Goal: Information Seeking & Learning: Compare options

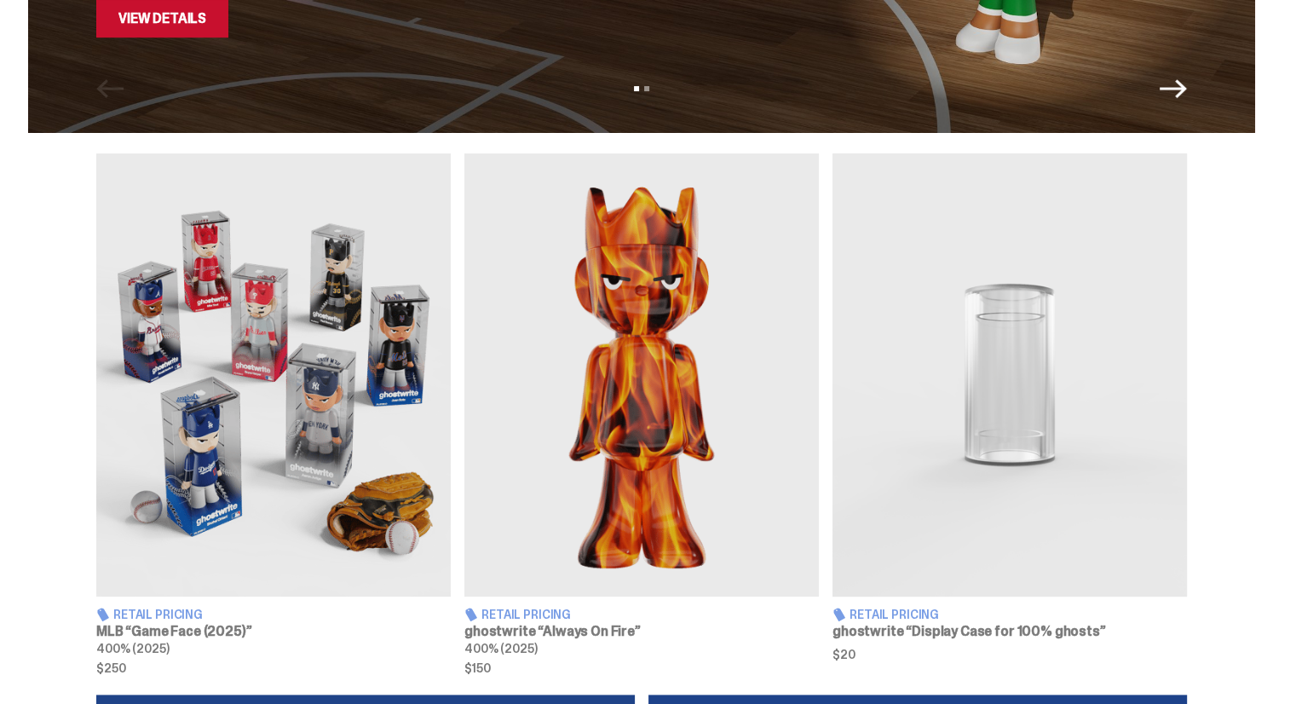
scroll to position [339, 0]
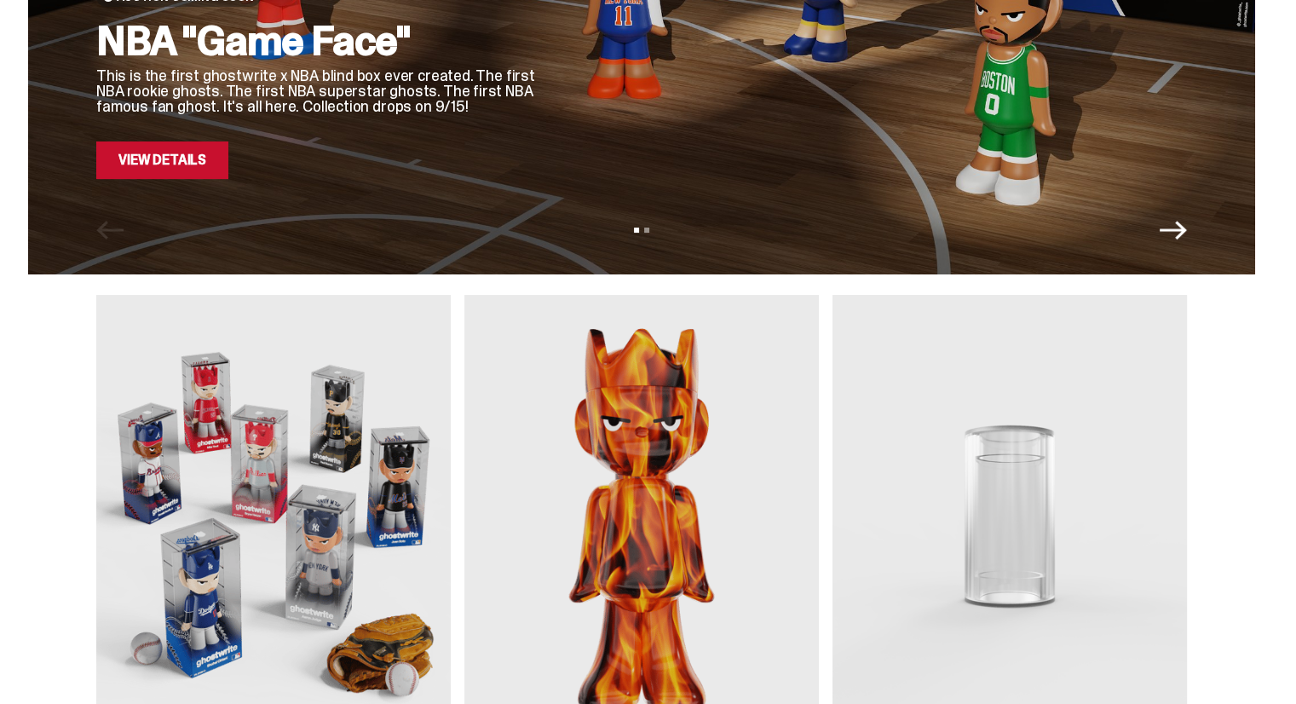
click at [370, 474] on img at bounding box center [273, 516] width 354 height 443
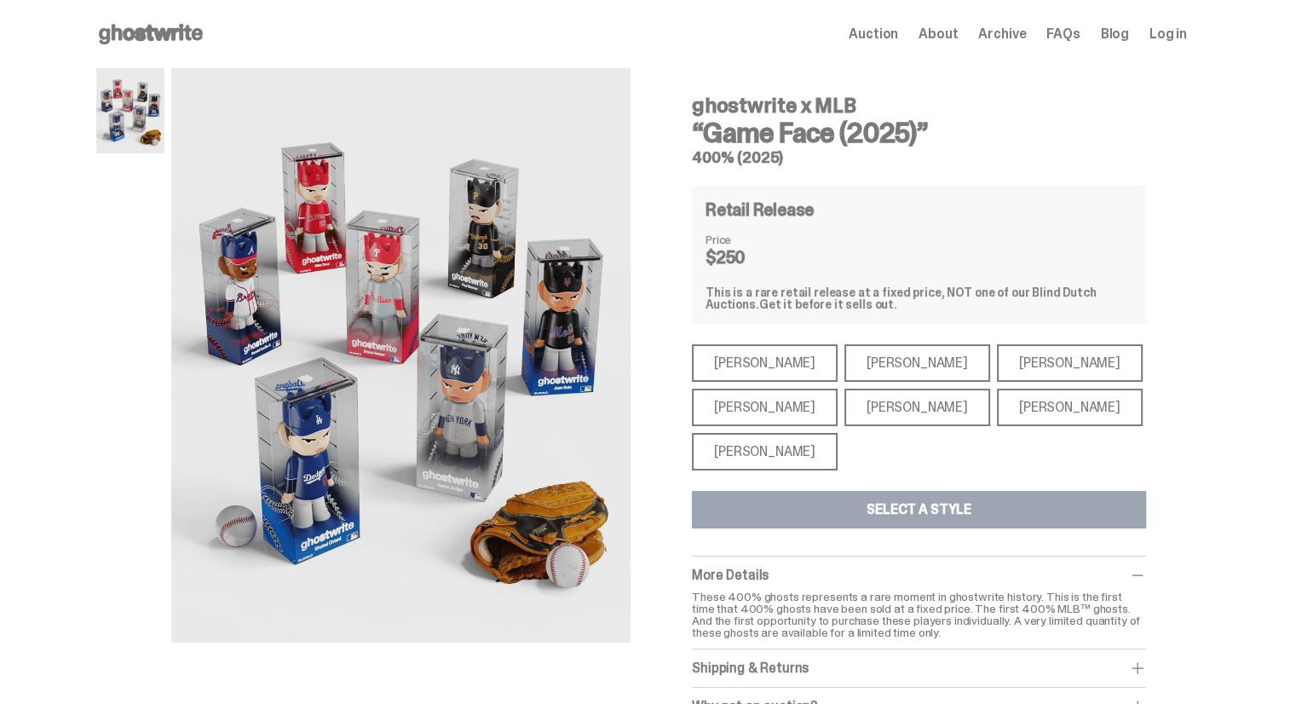
click at [758, 411] on div "[PERSON_NAME]" at bounding box center [765, 406] width 146 height 37
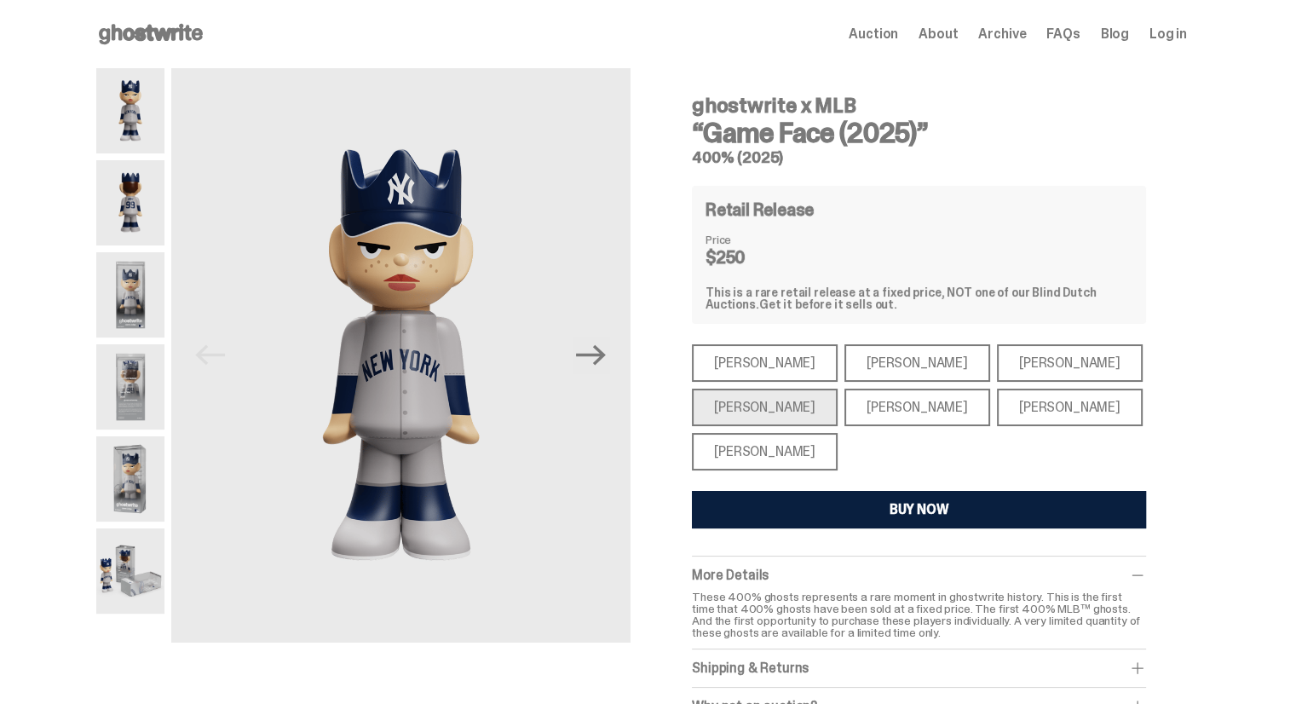
click at [844, 405] on div "[PERSON_NAME]" at bounding box center [917, 406] width 146 height 37
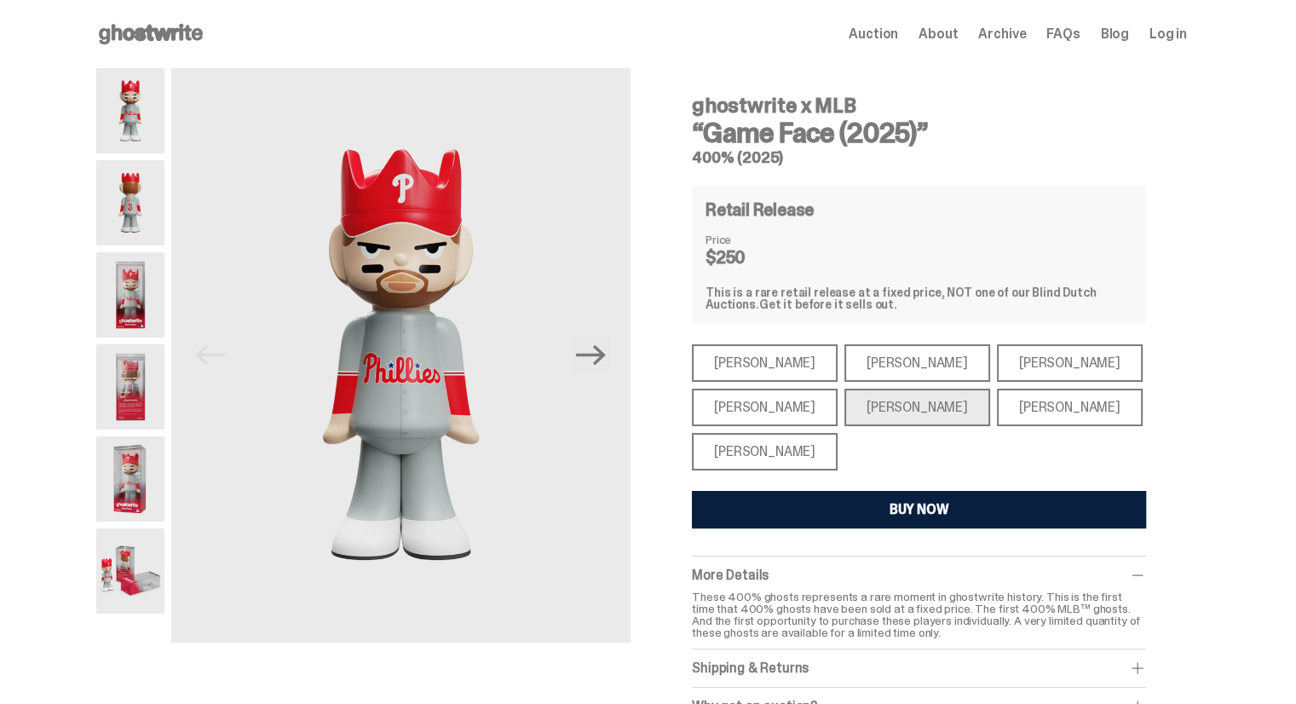
click at [997, 417] on div "[PERSON_NAME]" at bounding box center [1070, 406] width 146 height 37
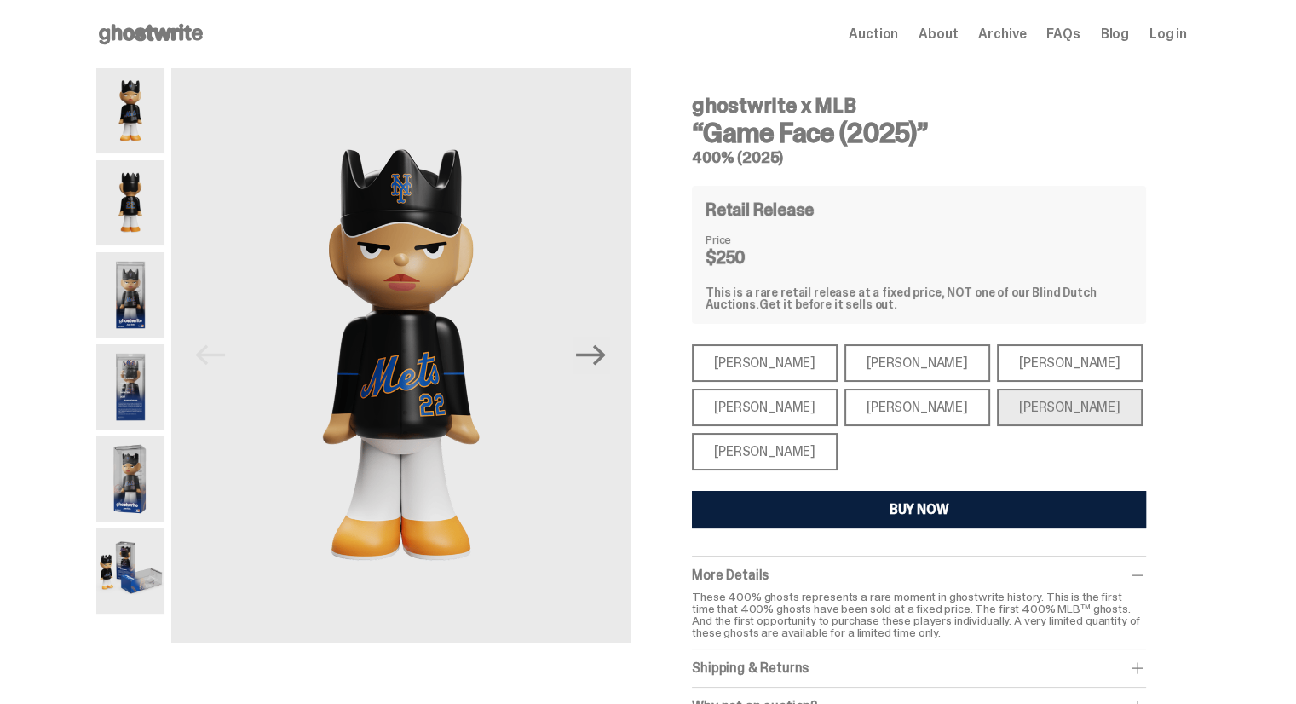
click at [1004, 379] on div "[PERSON_NAME]" at bounding box center [1070, 362] width 146 height 37
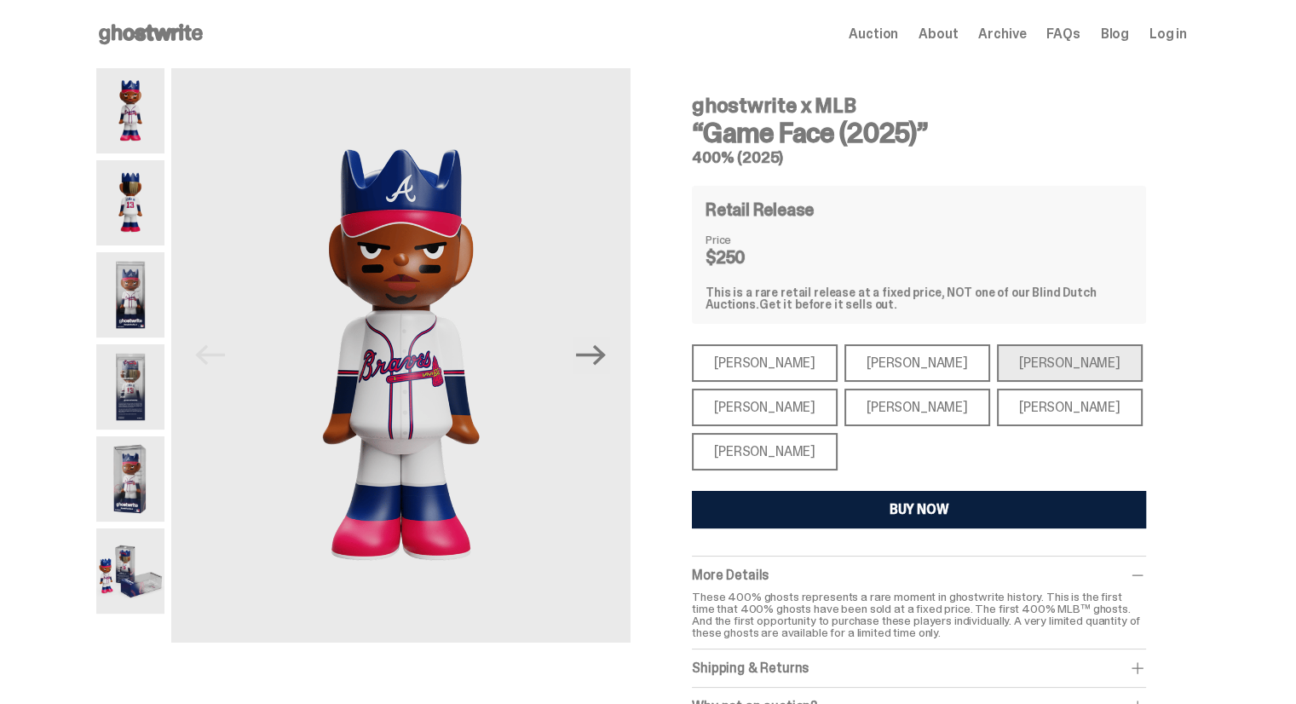
click at [844, 359] on div "[PERSON_NAME]" at bounding box center [917, 362] width 146 height 37
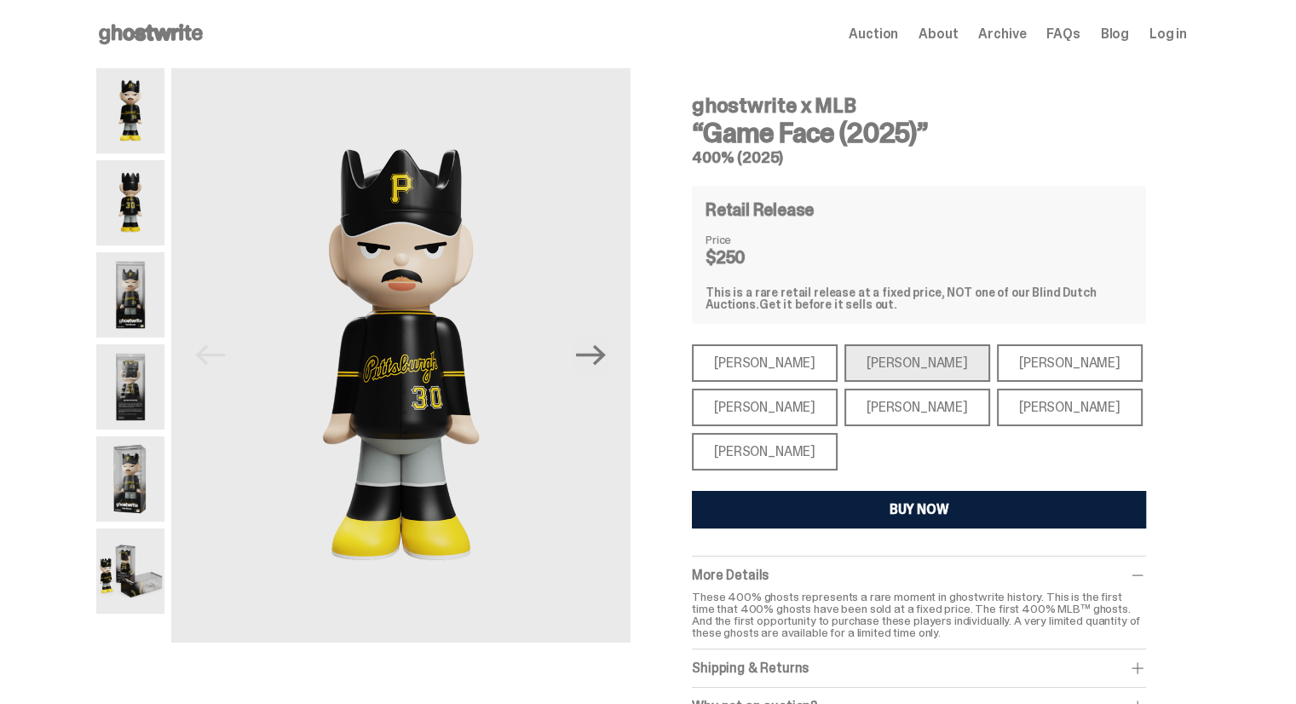
click at [772, 359] on div "[PERSON_NAME]" at bounding box center [765, 362] width 146 height 37
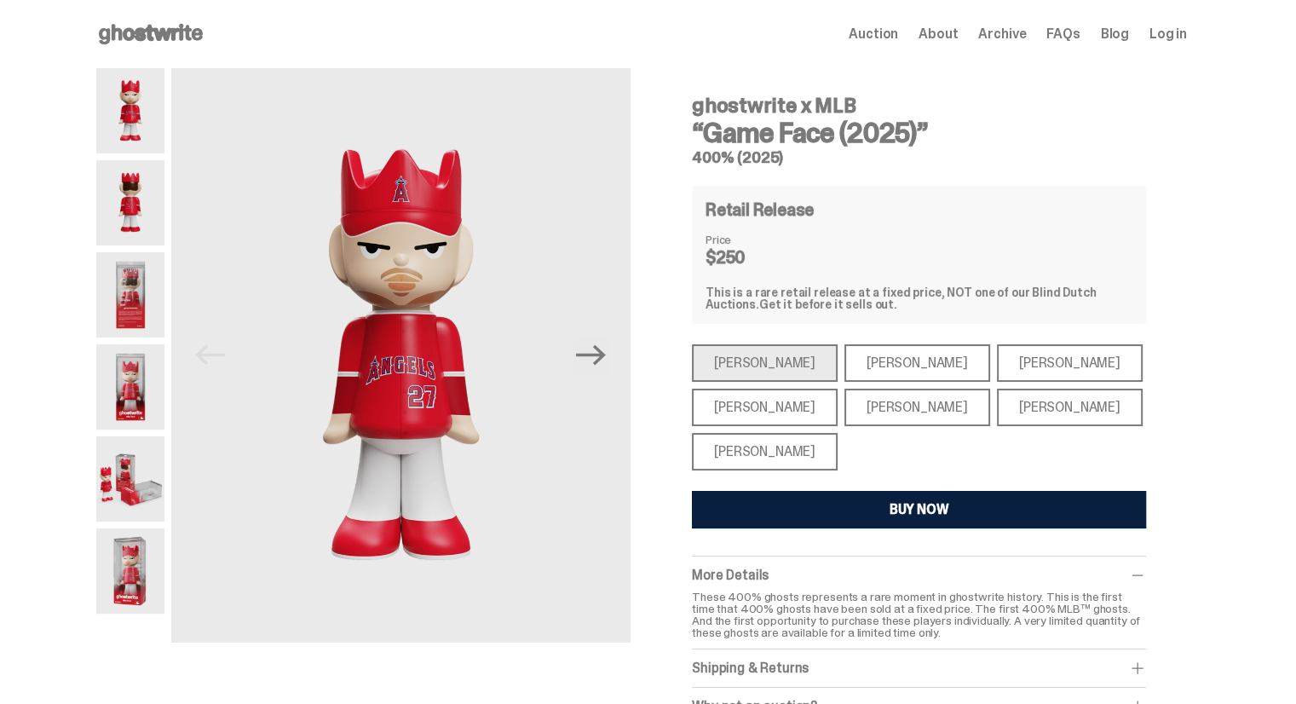
click at [844, 364] on div "[PERSON_NAME]" at bounding box center [917, 362] width 146 height 37
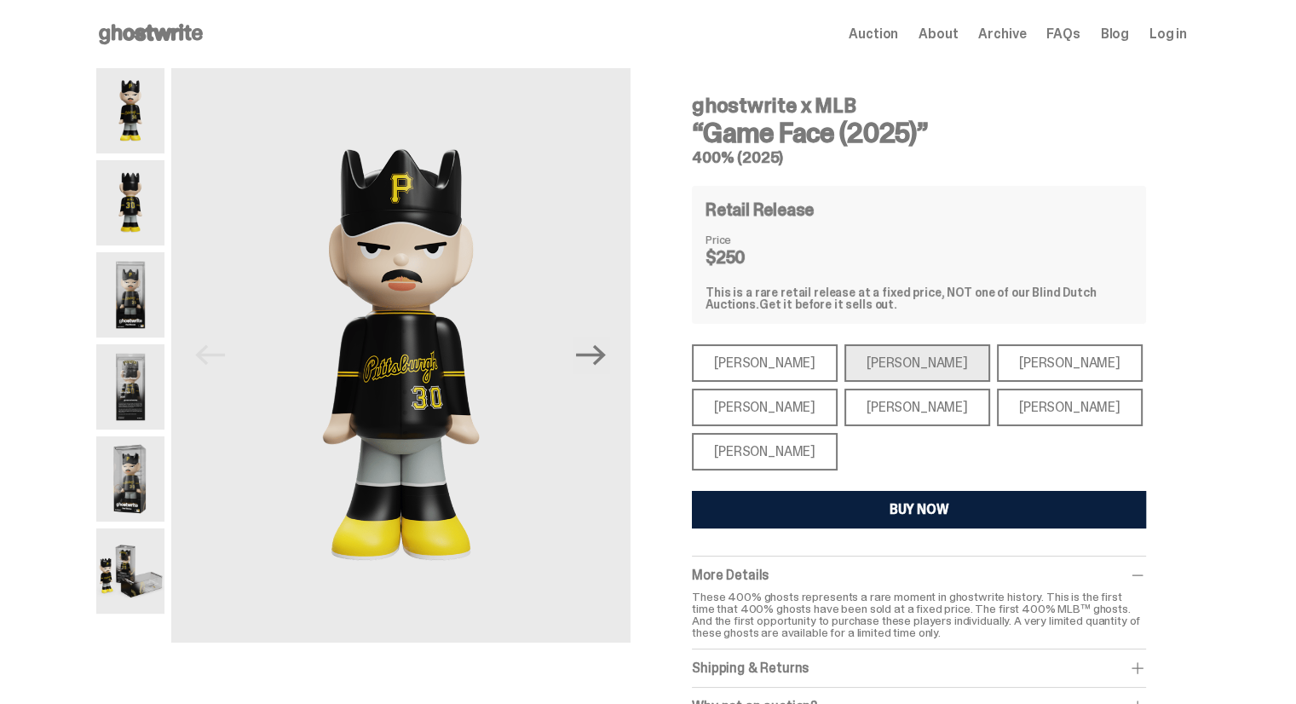
click at [126, 409] on img at bounding box center [130, 386] width 68 height 85
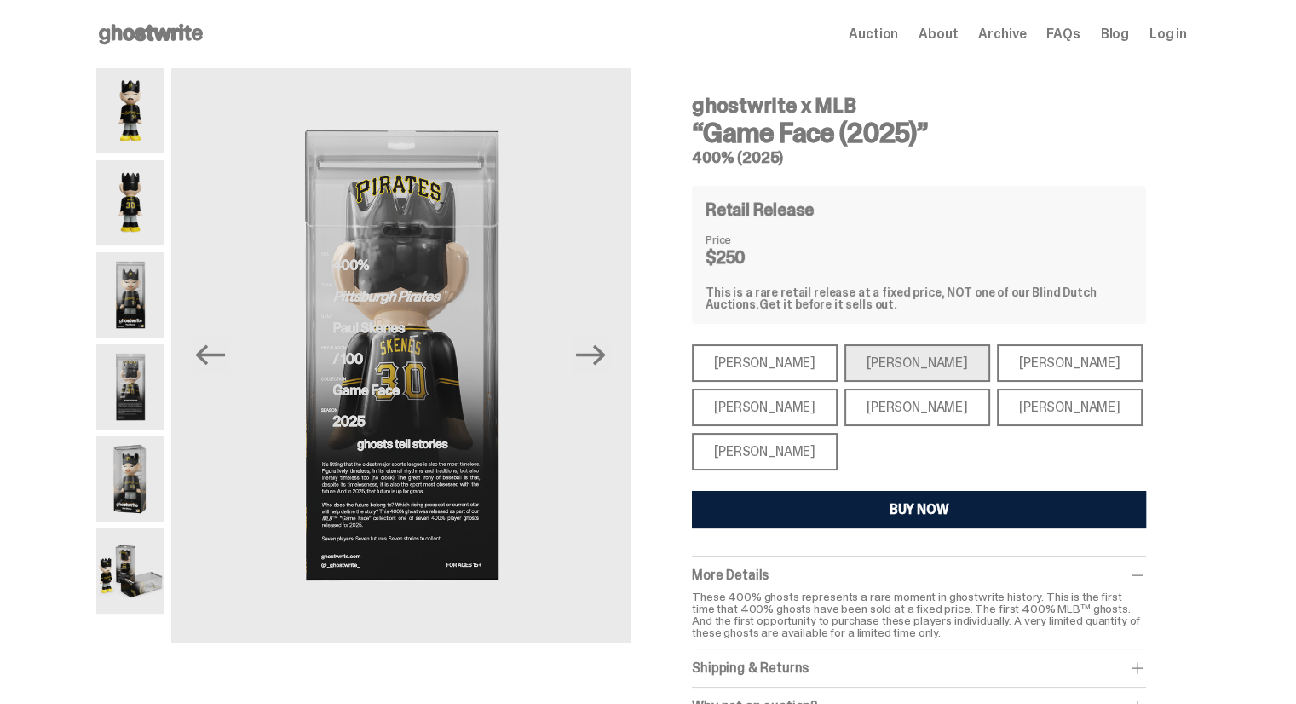
click at [154, 475] on img at bounding box center [130, 478] width 68 height 85
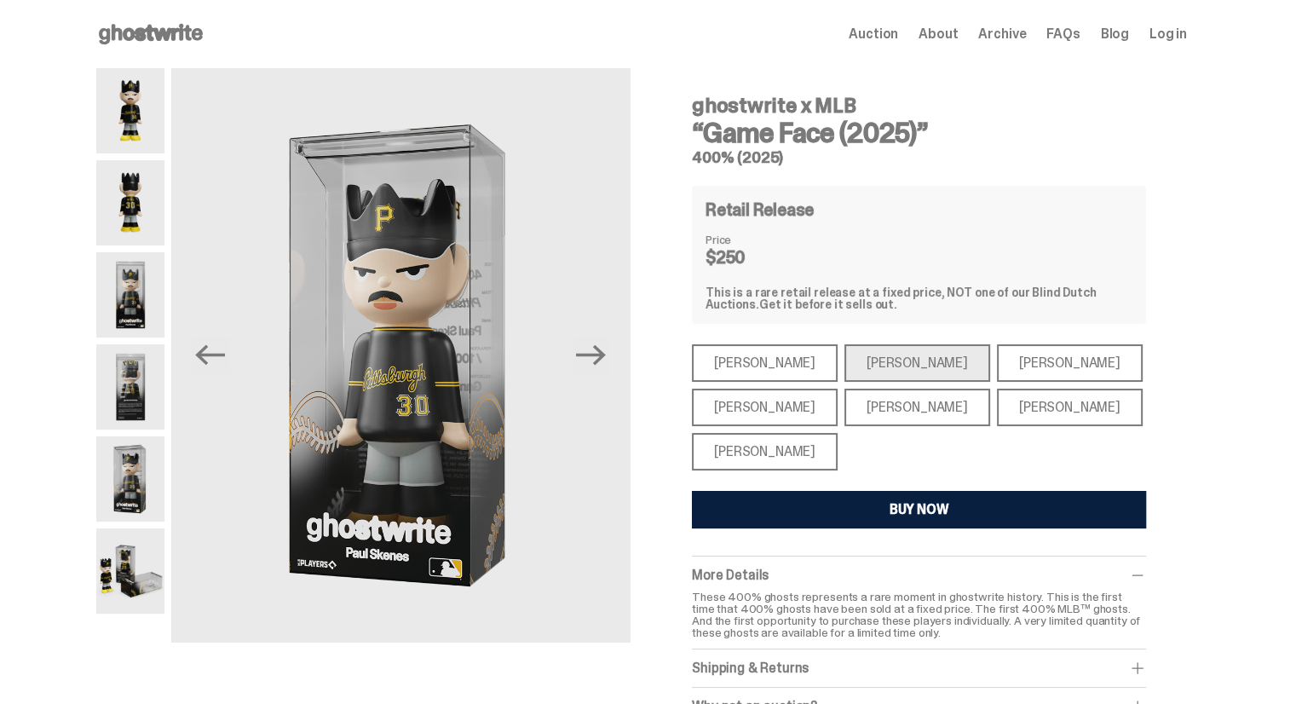
click at [155, 538] on img at bounding box center [130, 570] width 68 height 85
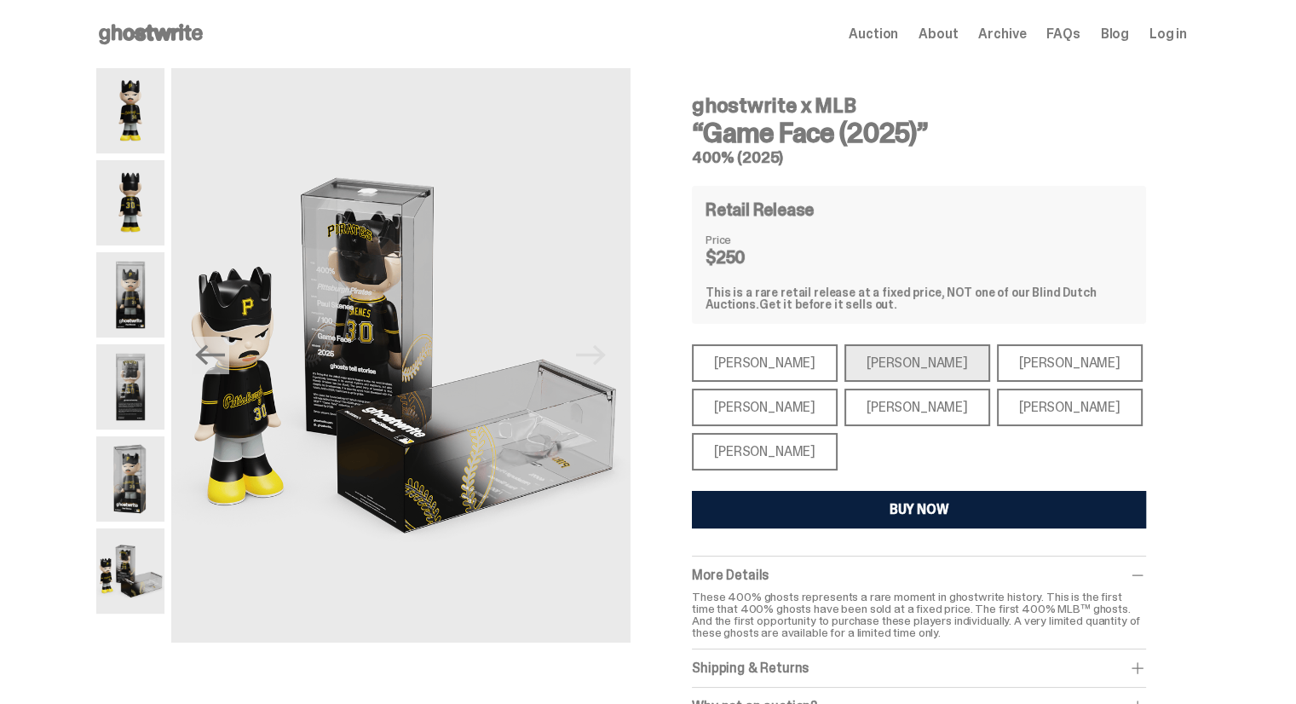
click at [150, 400] on img at bounding box center [130, 386] width 68 height 85
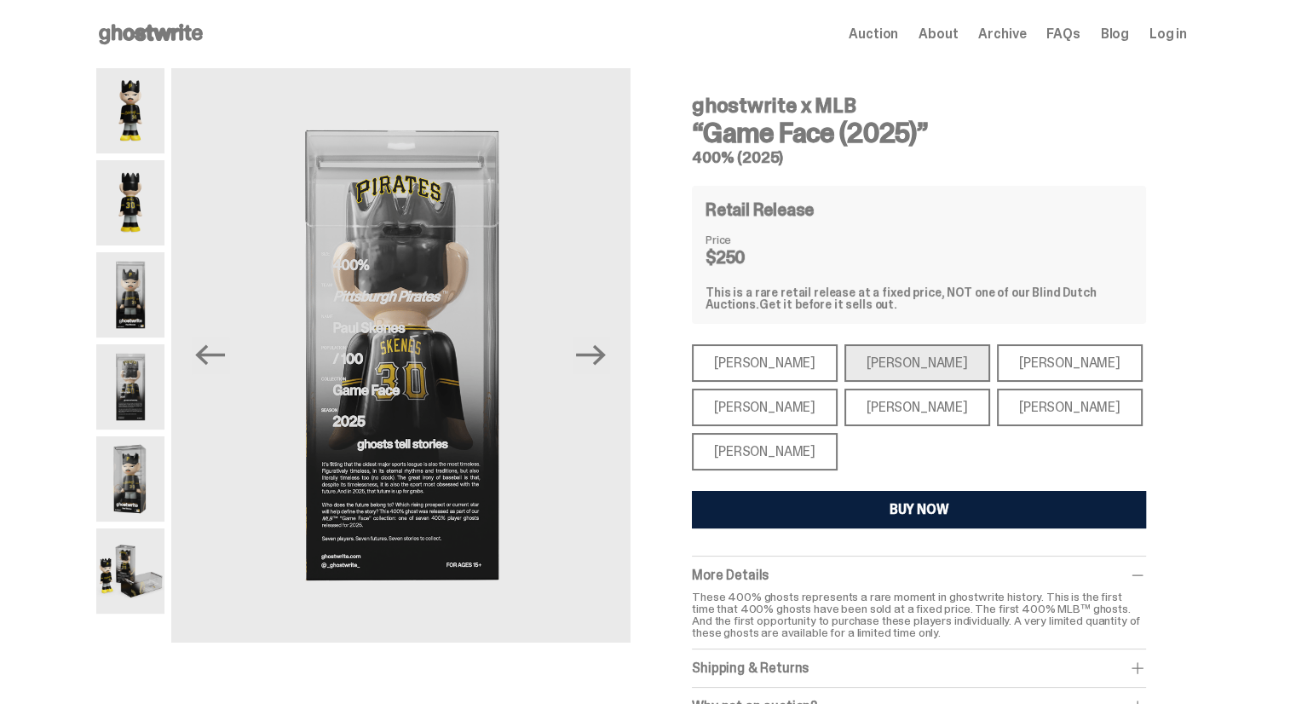
click at [731, 463] on div "[PERSON_NAME]" at bounding box center [765, 451] width 146 height 37
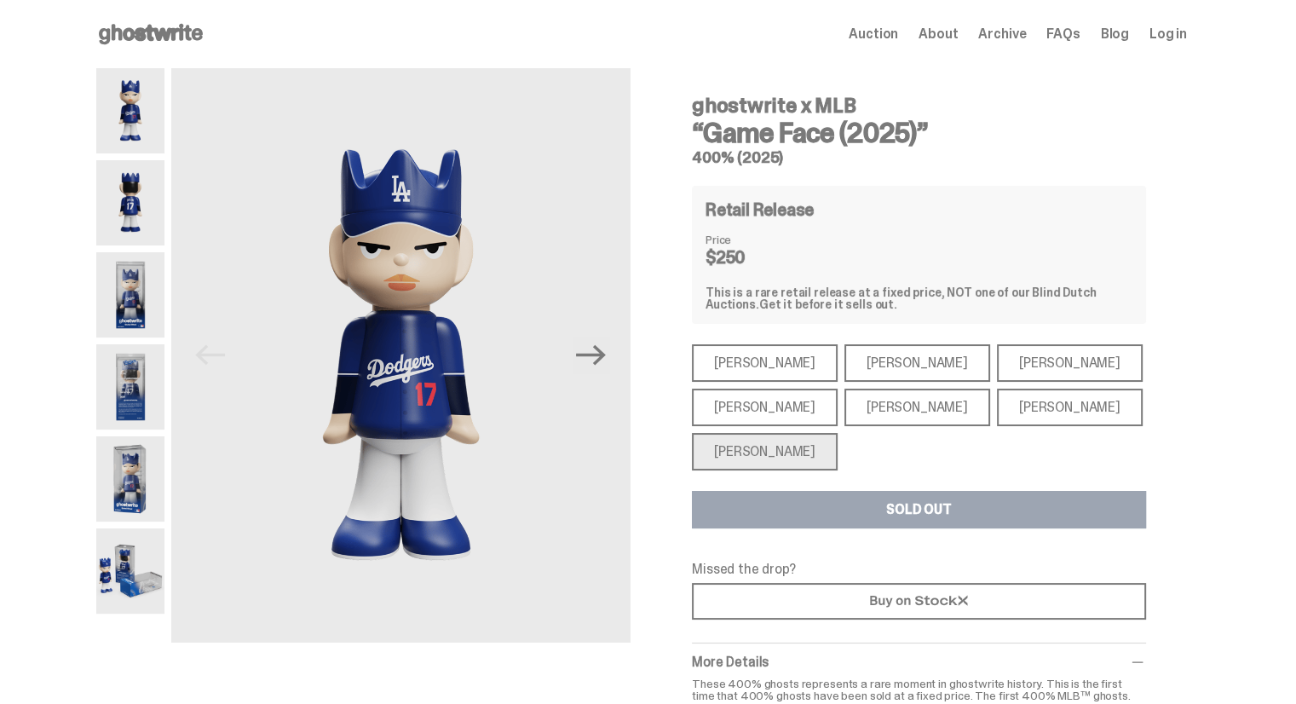
click at [744, 367] on div "[PERSON_NAME]" at bounding box center [765, 362] width 146 height 37
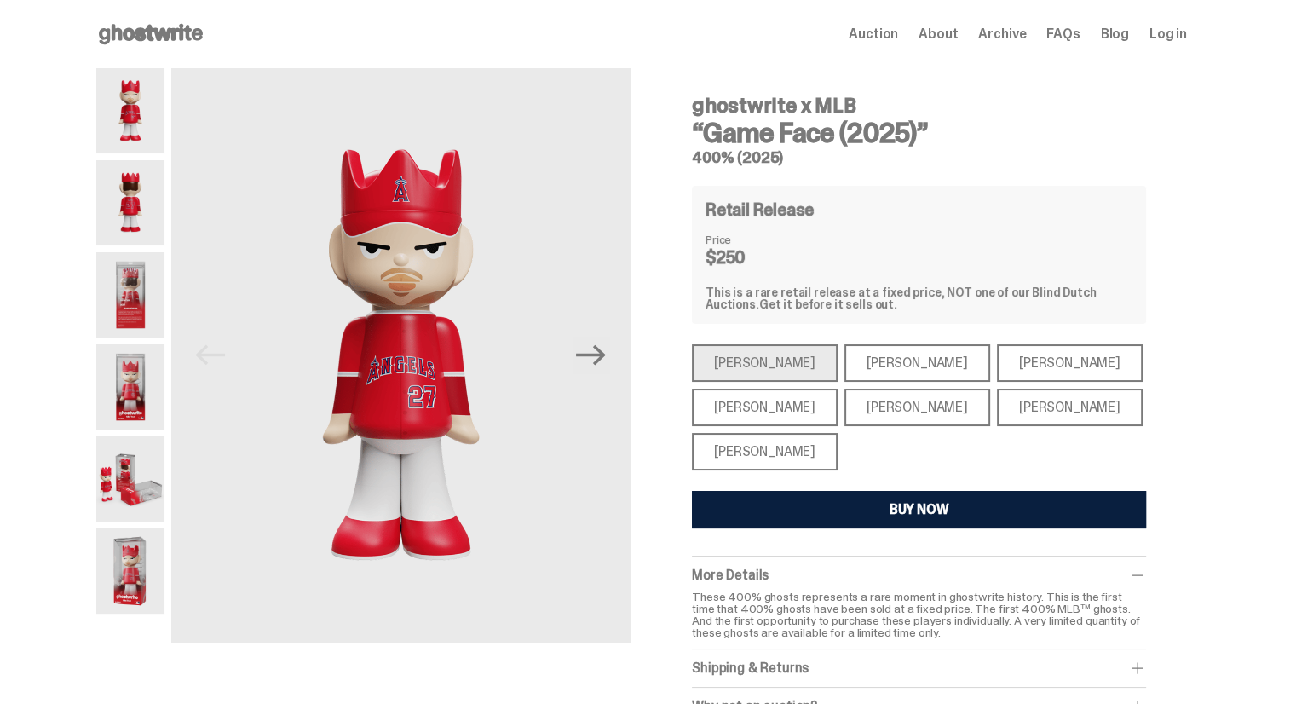
click at [187, 41] on icon at bounding box center [150, 33] width 109 height 27
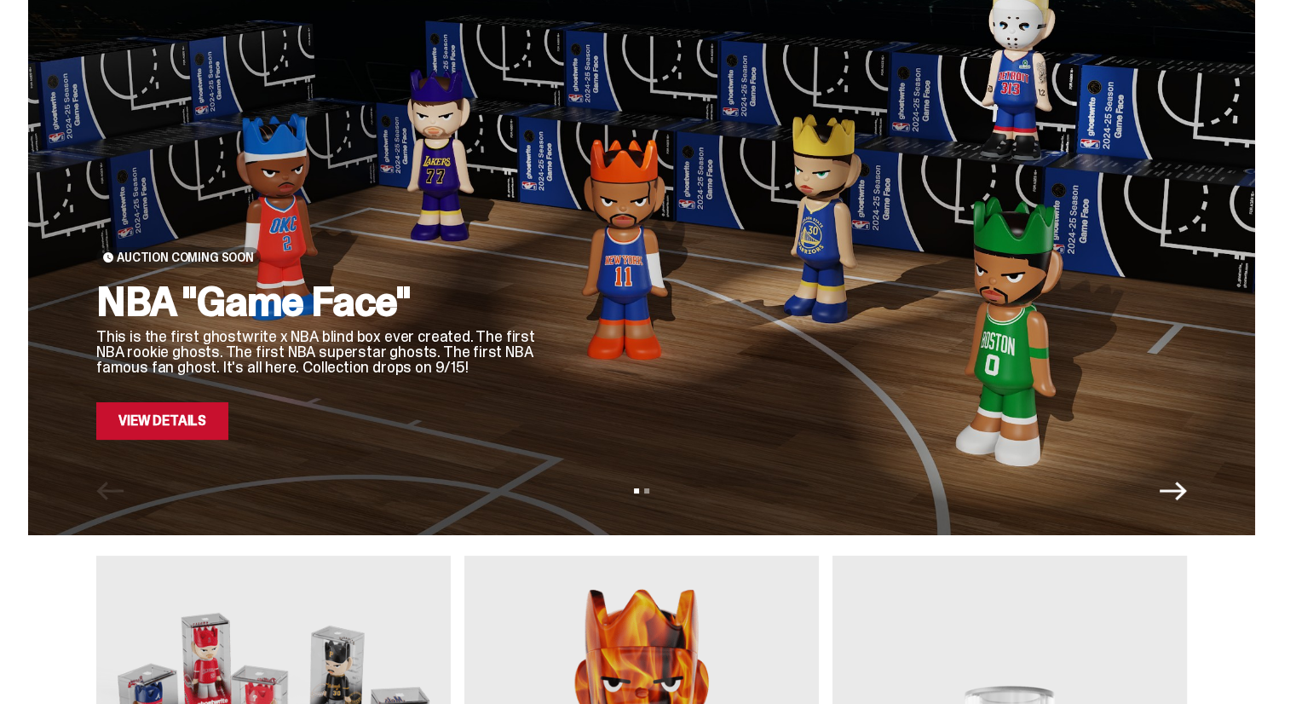
scroll to position [256, 0]
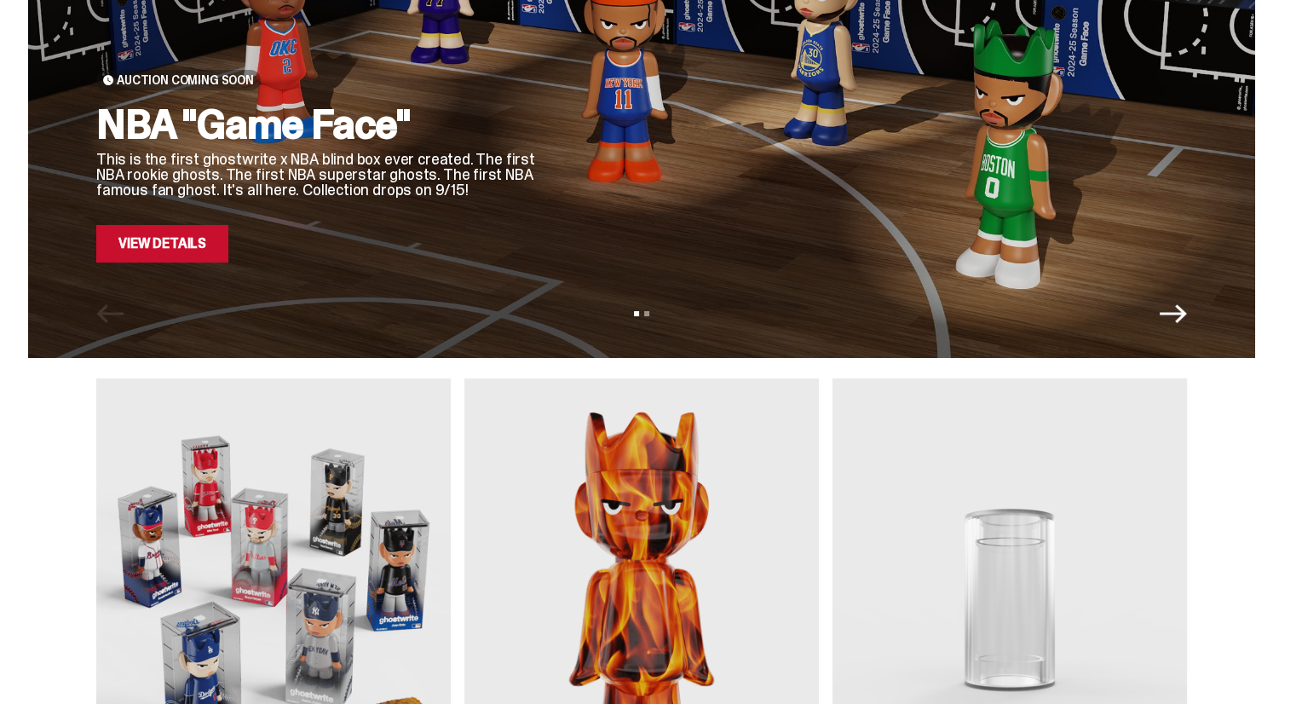
click at [203, 263] on div "Auction Coming Soon NBA "Game Face" This is the first ghostwrite x NBA blind bo…" at bounding box center [641, 50] width 1227 height 613
click at [1187, 317] on icon "Next" at bounding box center [1172, 313] width 27 height 27
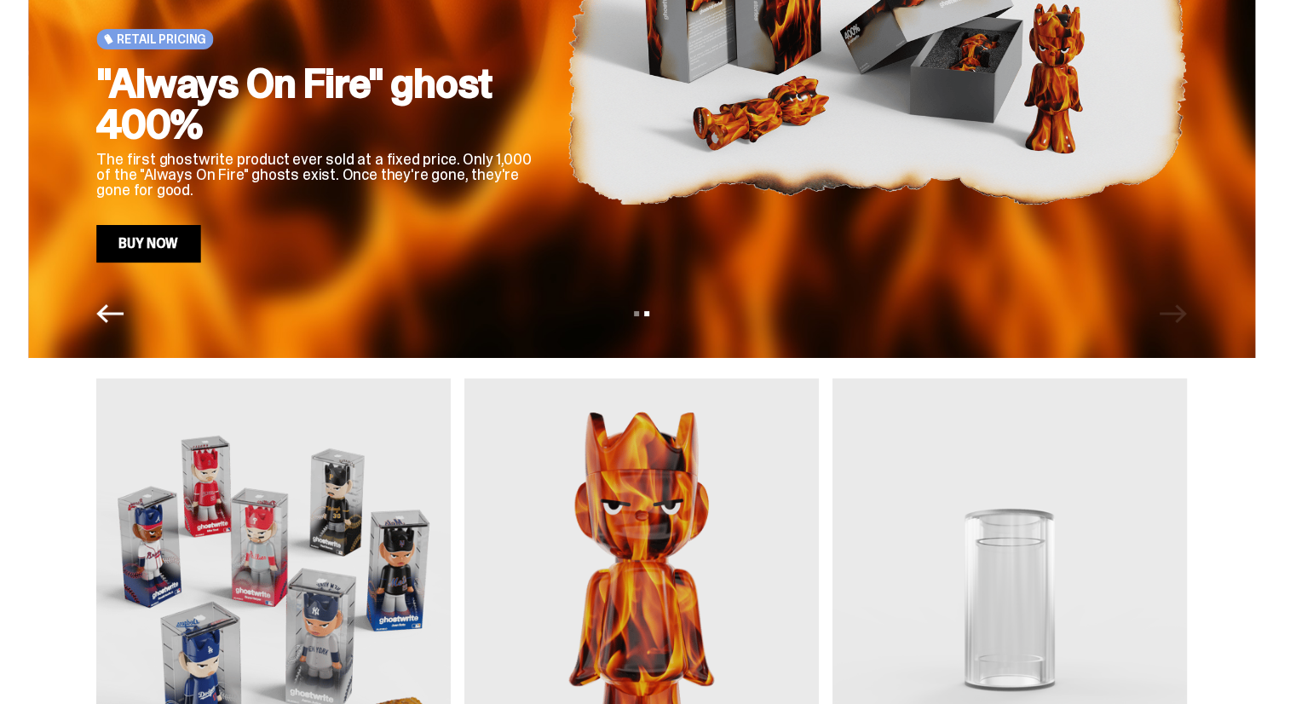
scroll to position [170, 0]
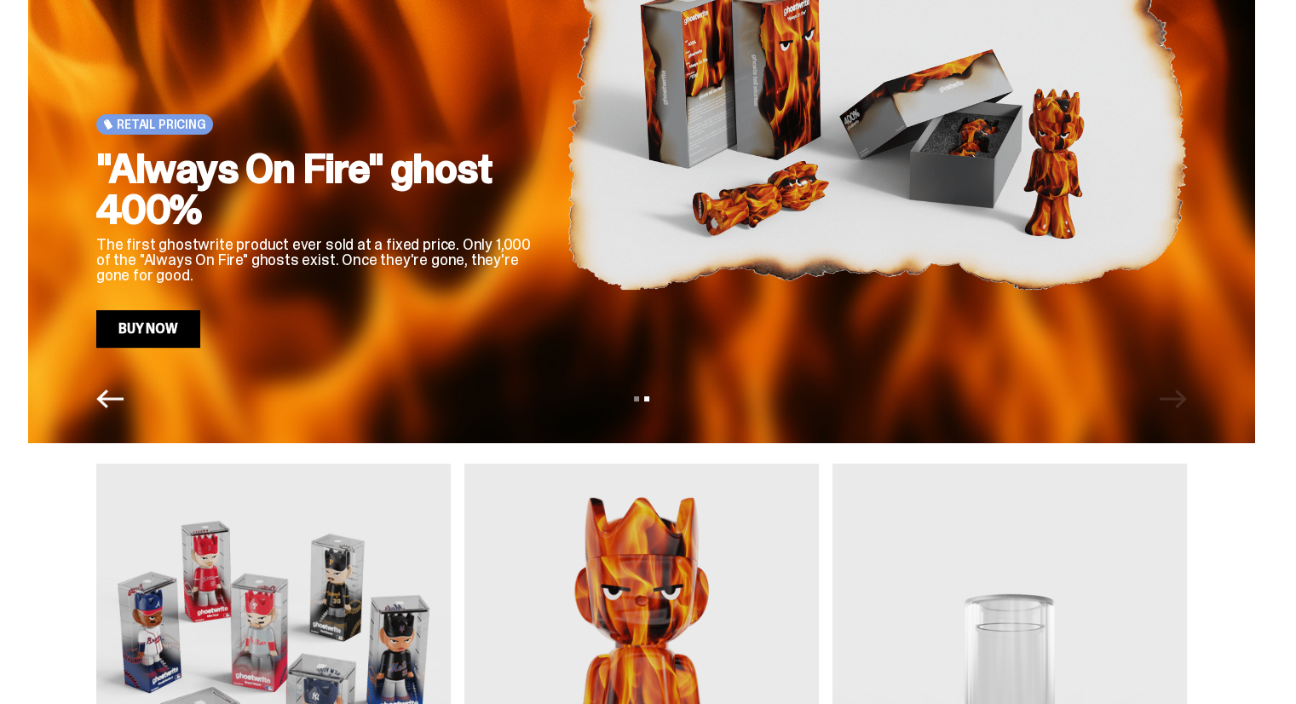
click at [112, 414] on div "Retail Pricing "Always On Fire" ghost 400% The first ghostwrite product ever so…" at bounding box center [641, 136] width 1227 height 613
click at [114, 402] on icon "Previous" at bounding box center [109, 398] width 27 height 27
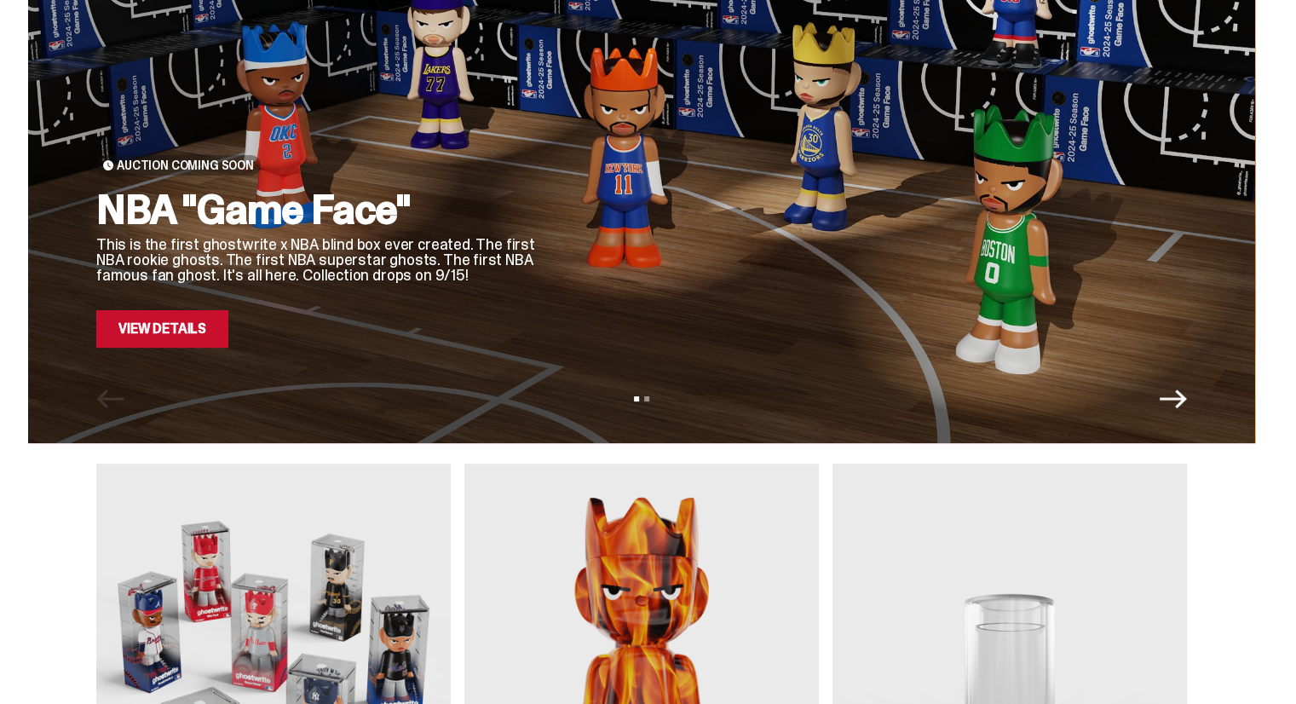
click at [144, 333] on link "View Details" at bounding box center [162, 328] width 132 height 37
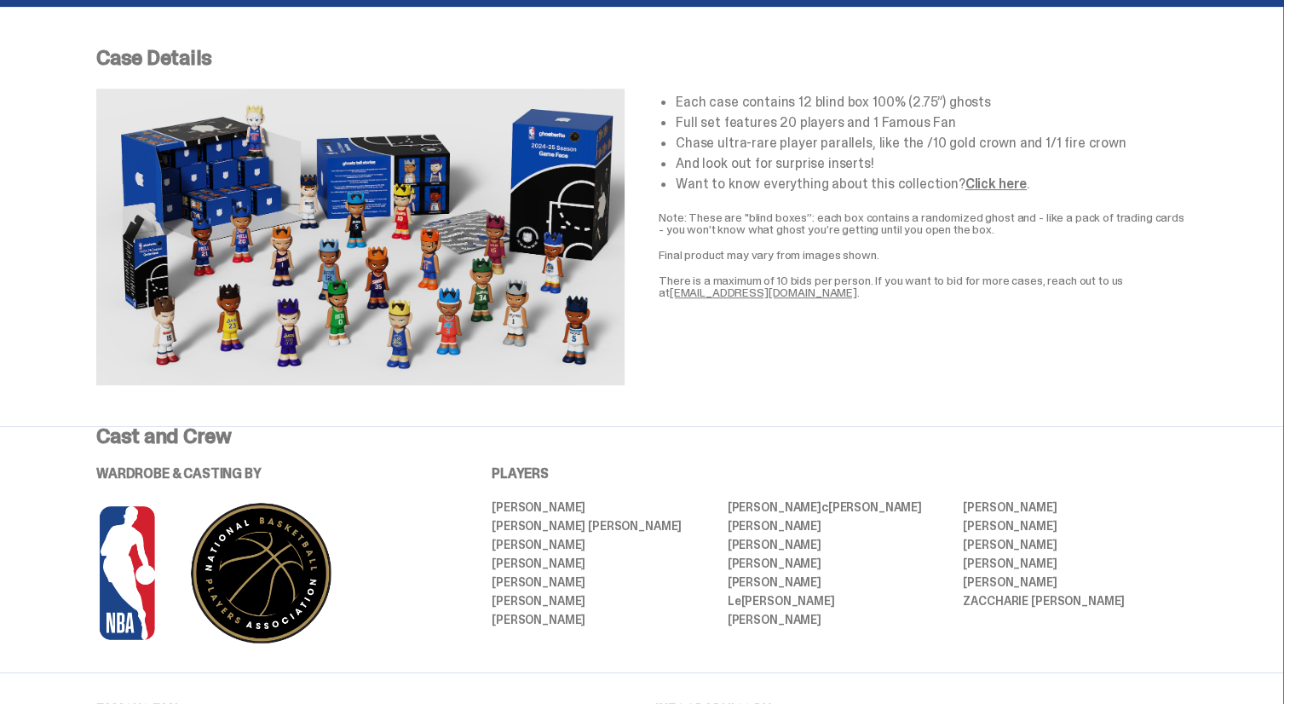
scroll to position [767, 0]
